Goal: Navigation & Orientation: Find specific page/section

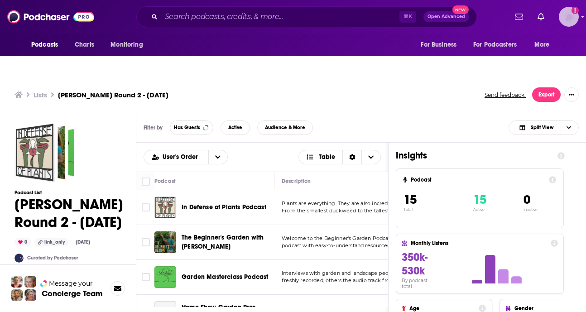
click at [568, 21] on img "Logged in as HSimon" at bounding box center [569, 17] width 20 height 20
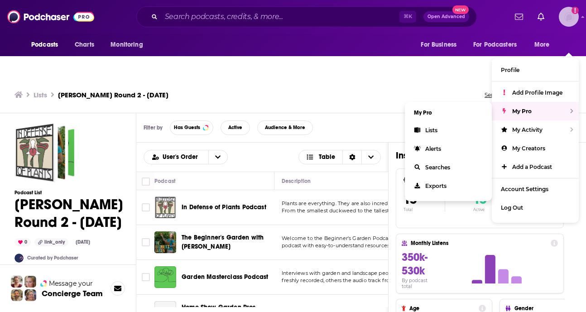
click at [519, 108] on span "My Pro" at bounding box center [521, 111] width 19 height 7
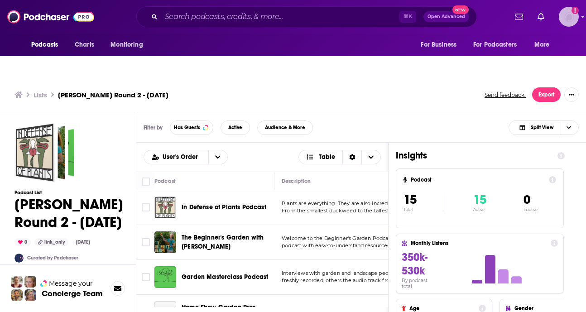
click at [564, 17] on img "Logged in as HSimon" at bounding box center [569, 17] width 20 height 20
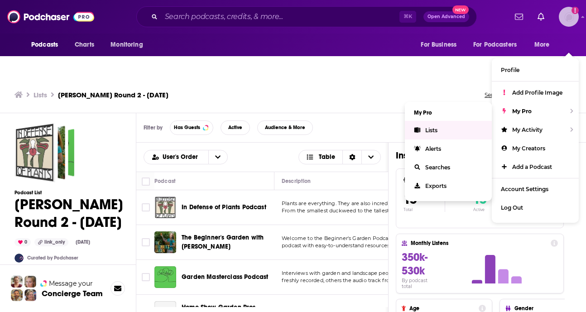
click at [437, 127] on span "Lists" at bounding box center [431, 130] width 12 height 7
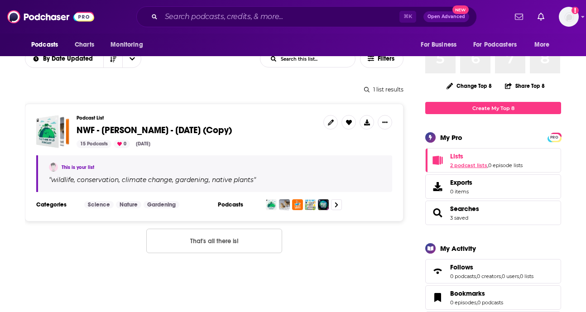
scroll to position [105, 0]
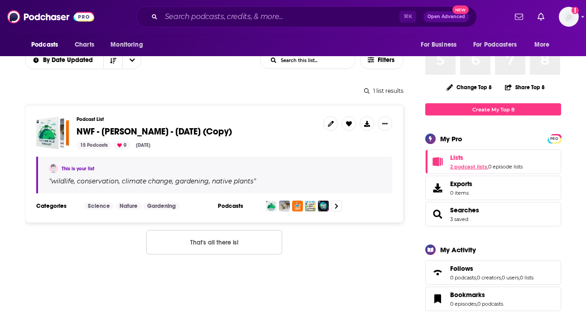
click at [474, 163] on link "2 podcast lists" at bounding box center [468, 166] width 37 height 6
click at [470, 153] on span "Lists 2 podcast lists , 0 episode lists" at bounding box center [486, 161] width 72 height 16
click at [464, 163] on link "2 podcast lists" at bounding box center [468, 166] width 37 height 6
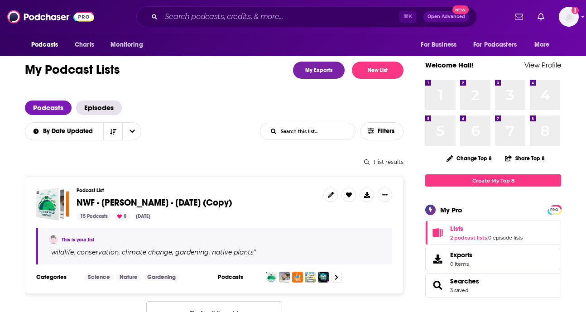
scroll to position [89, 0]
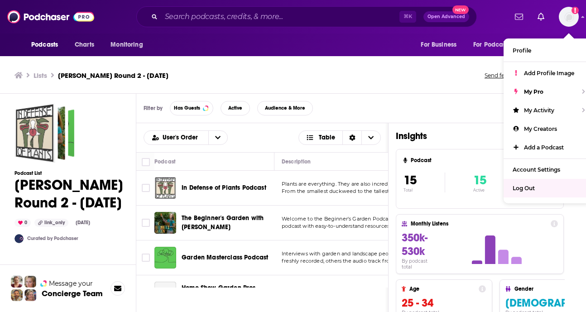
click at [525, 189] on span "Log Out" at bounding box center [523, 188] width 22 height 7
